Goal: Task Accomplishment & Management: Use online tool/utility

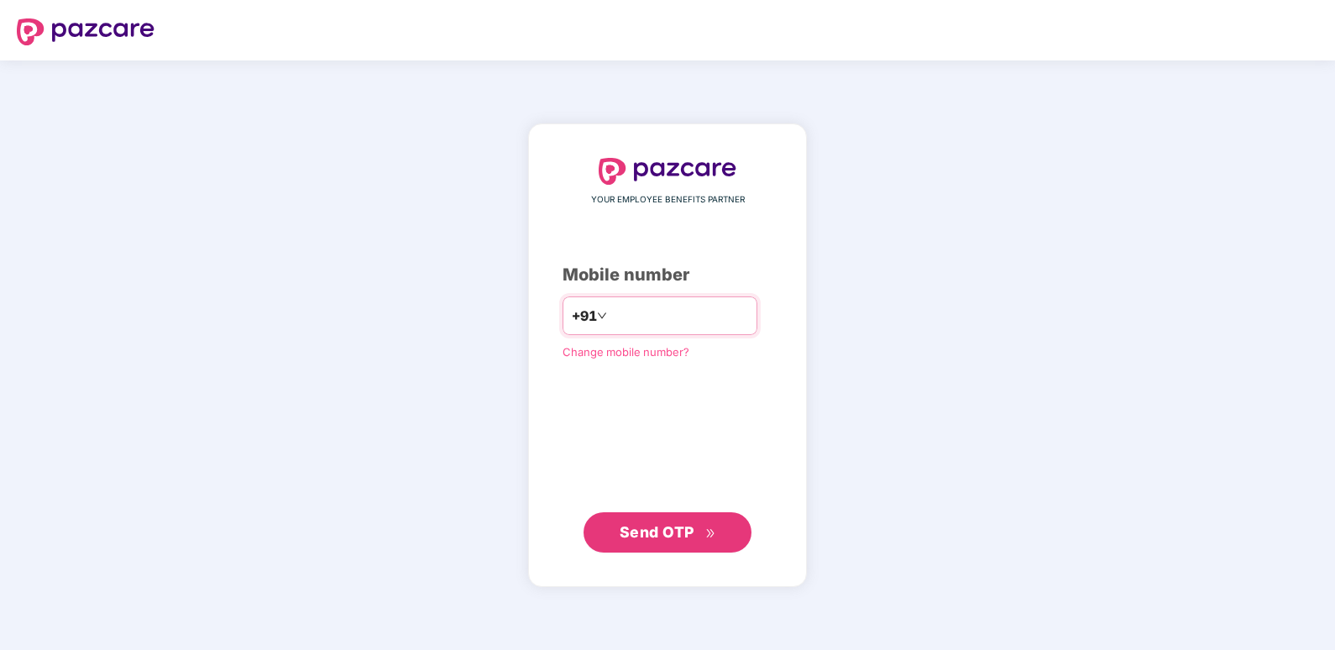
type input "**********"
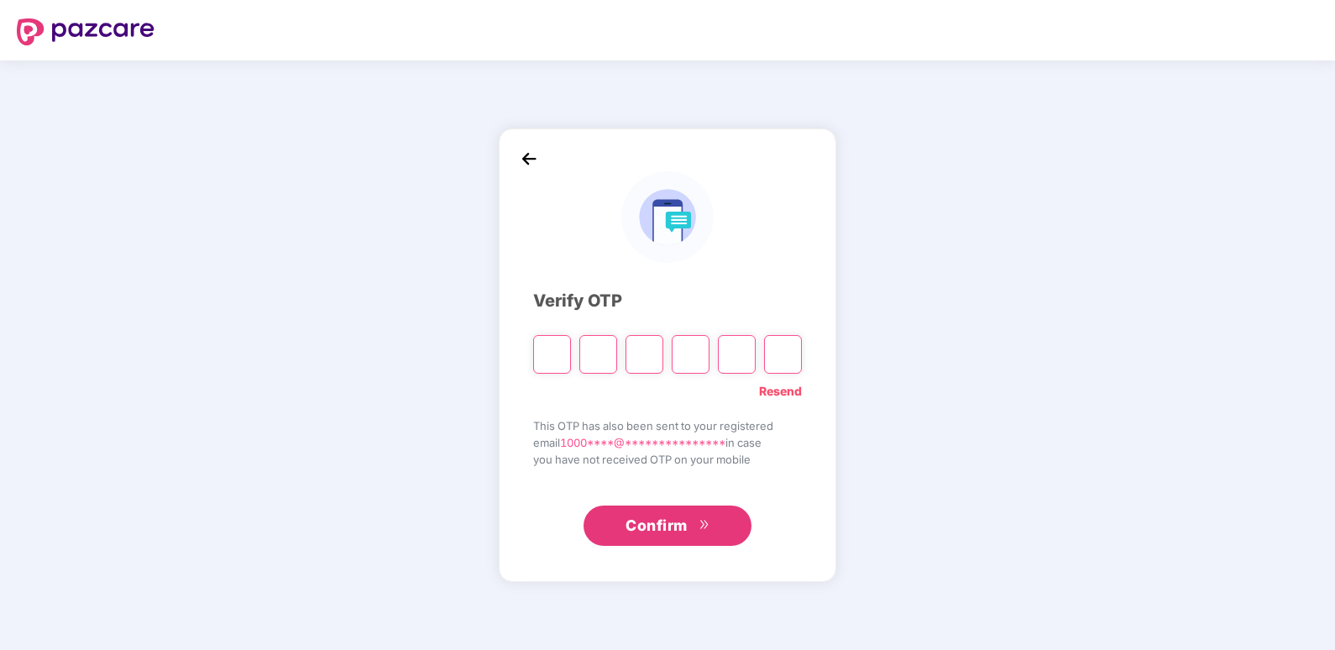
type input "*"
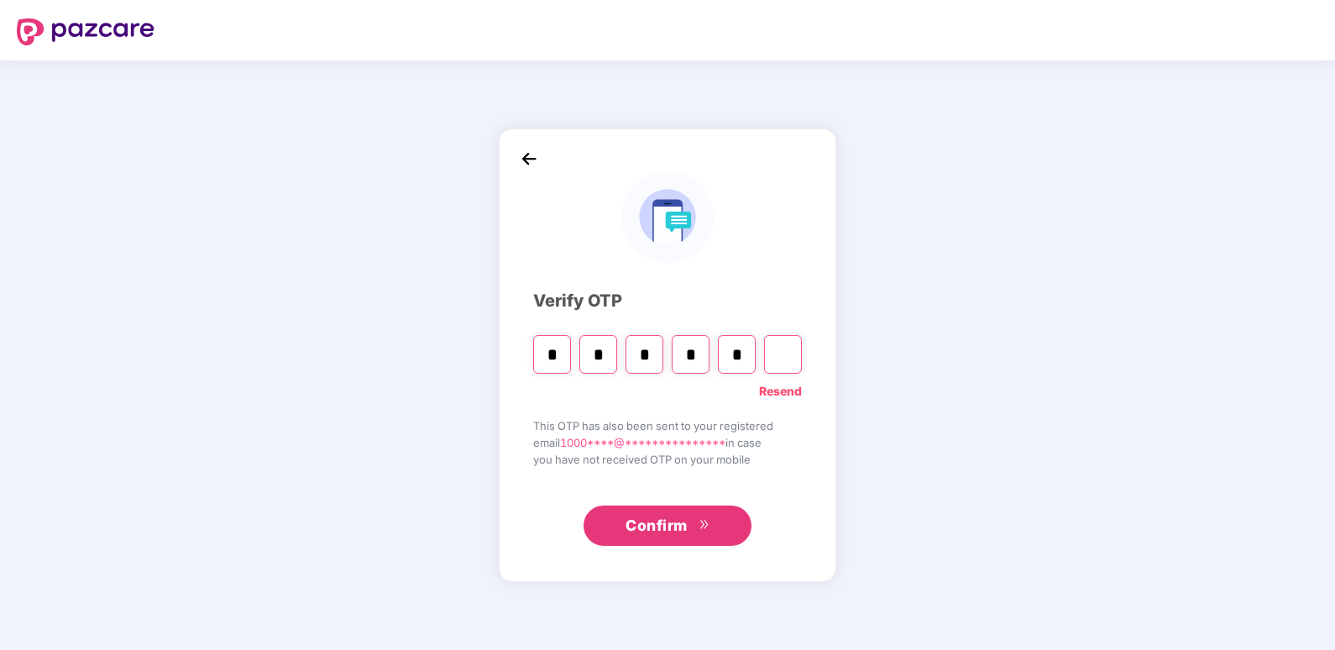
type input "*"
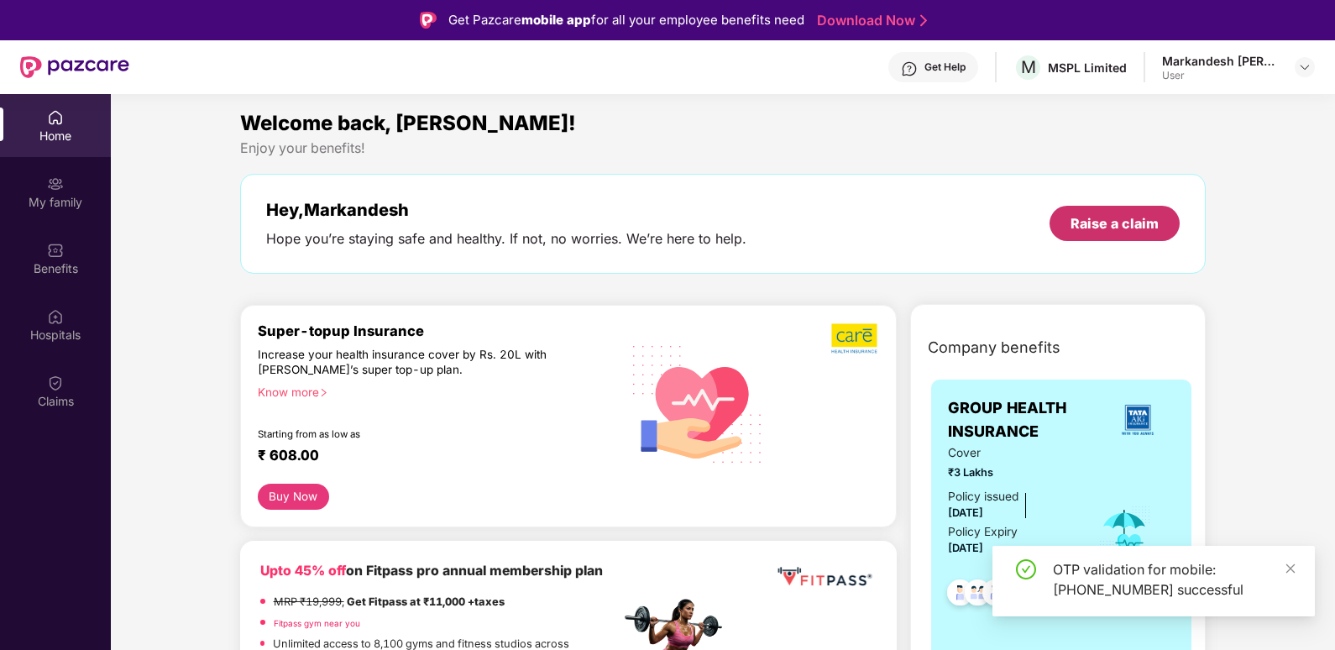
click at [1115, 217] on div "Raise a claim" at bounding box center [1114, 223] width 88 height 18
